Goal: Navigation & Orientation: Find specific page/section

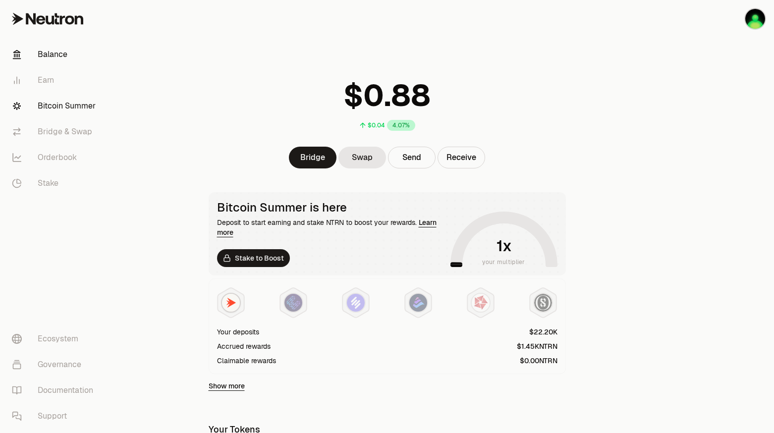
click at [68, 105] on link "Bitcoin Summer" at bounding box center [55, 106] width 103 height 26
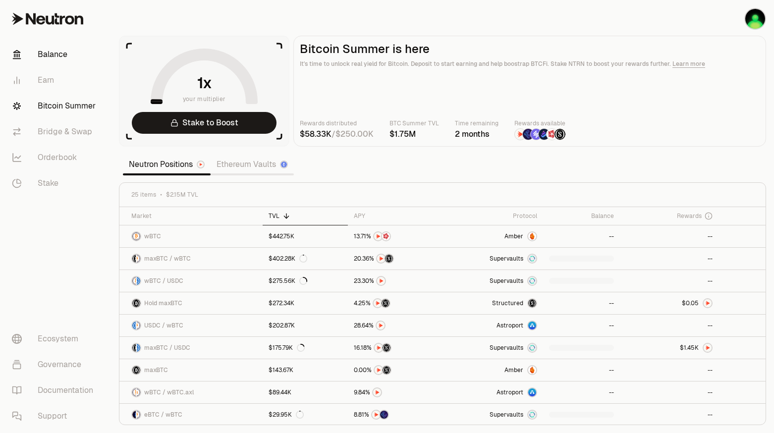
click at [59, 60] on link "Balance" at bounding box center [55, 55] width 103 height 26
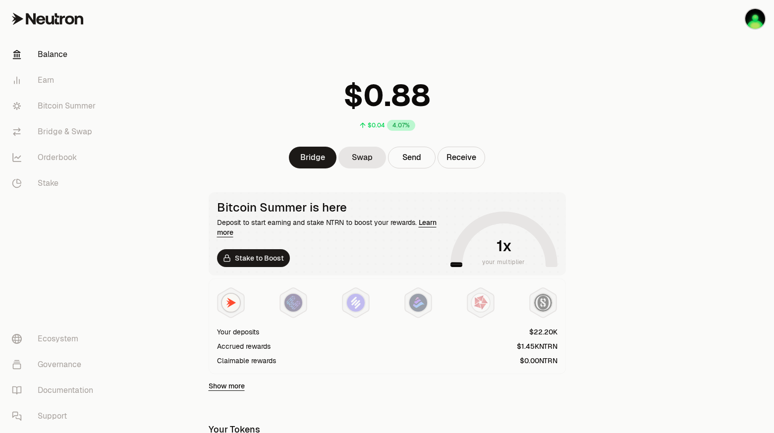
click at [495, 335] on div "Your deposits" at bounding box center [387, 332] width 341 height 10
click at [61, 108] on link "Bitcoin Summer" at bounding box center [55, 106] width 103 height 26
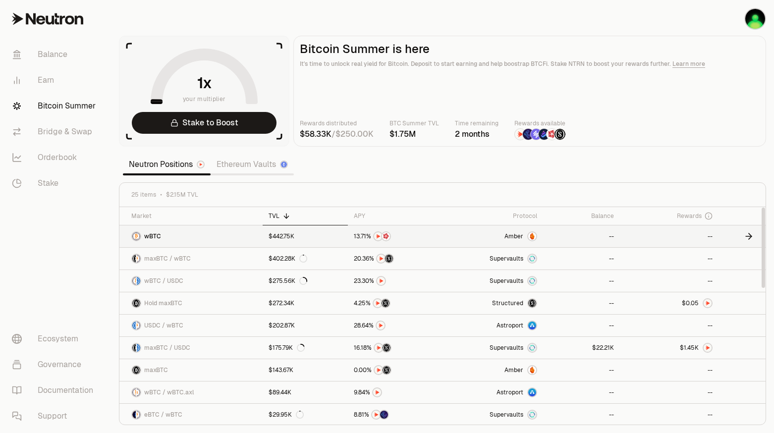
click at [519, 237] on span "Amber" at bounding box center [514, 236] width 19 height 8
click at [58, 68] on link "Earn" at bounding box center [55, 80] width 103 height 26
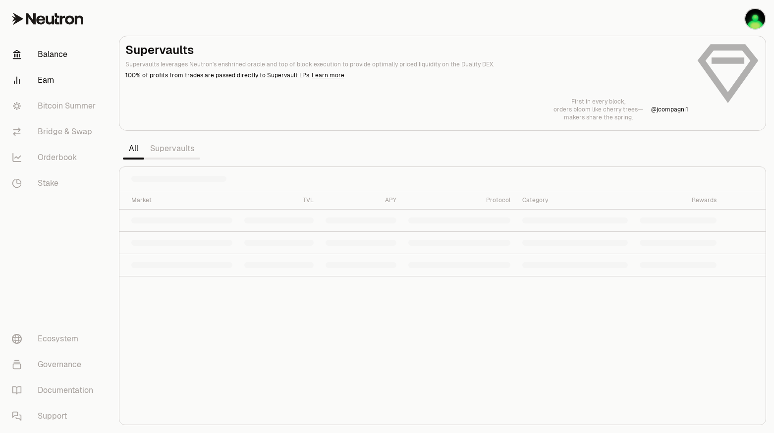
click at [65, 45] on link "Balance" at bounding box center [55, 55] width 103 height 26
